Goal: Ask a question

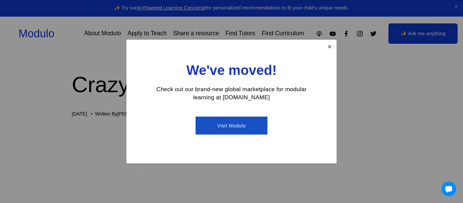
click at [328, 50] on link "Close" at bounding box center [330, 47] width 12 height 12
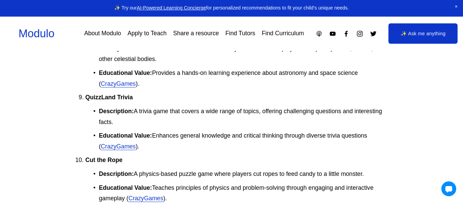
scroll to position [1175, 0]
click at [407, 35] on link "✨ Ask me anything" at bounding box center [422, 33] width 69 height 20
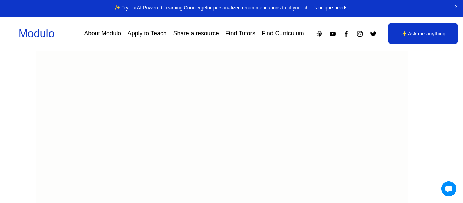
scroll to position [192, 0]
click at [455, 6] on span "Close Announcement" at bounding box center [456, 7] width 14 height 14
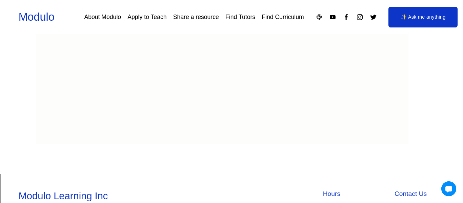
scroll to position [199, 0]
